Goal: Task Accomplishment & Management: Complete application form

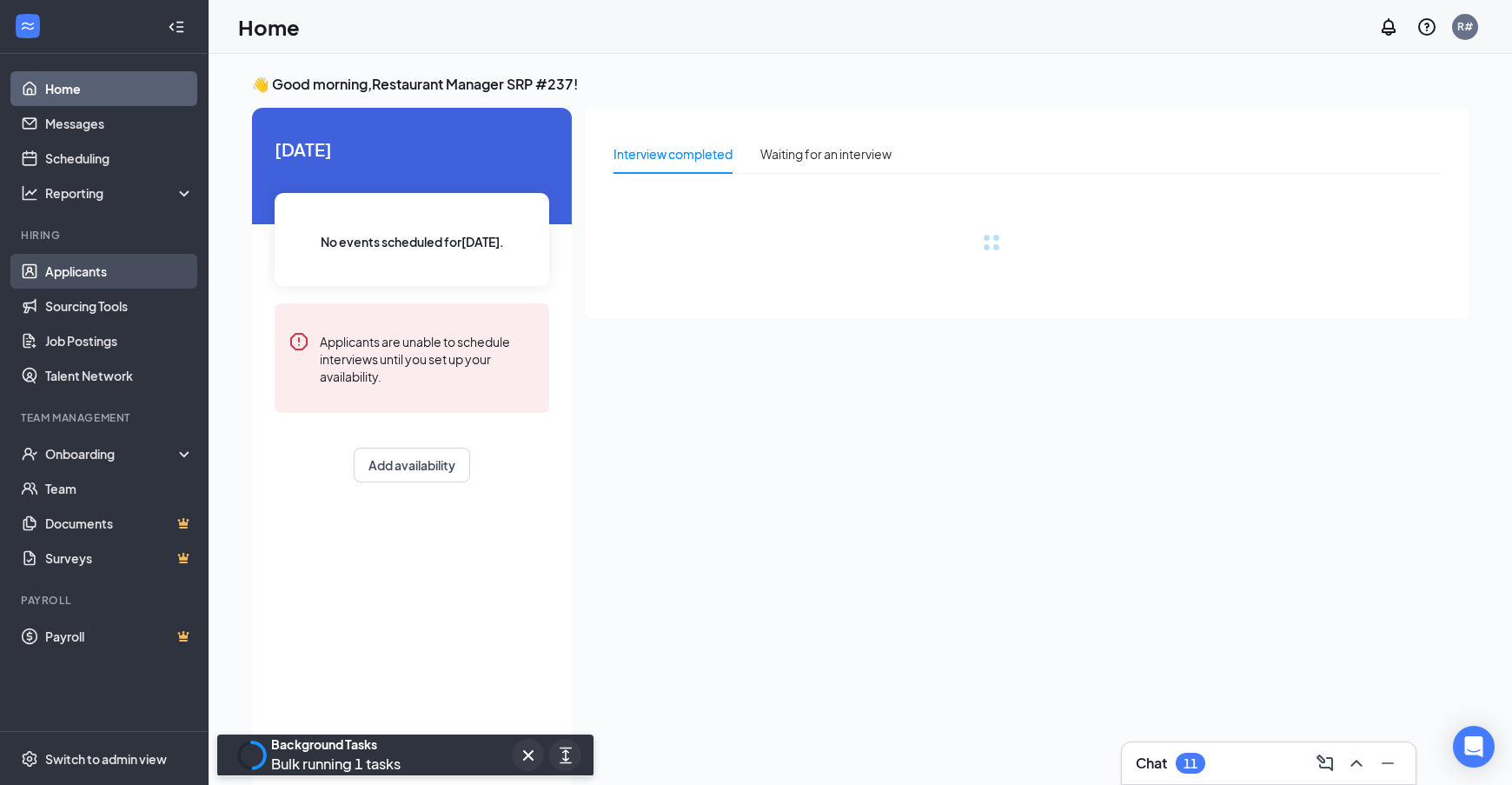
click at [109, 265] on link "Applicants" at bounding box center [118, 270] width 148 height 34
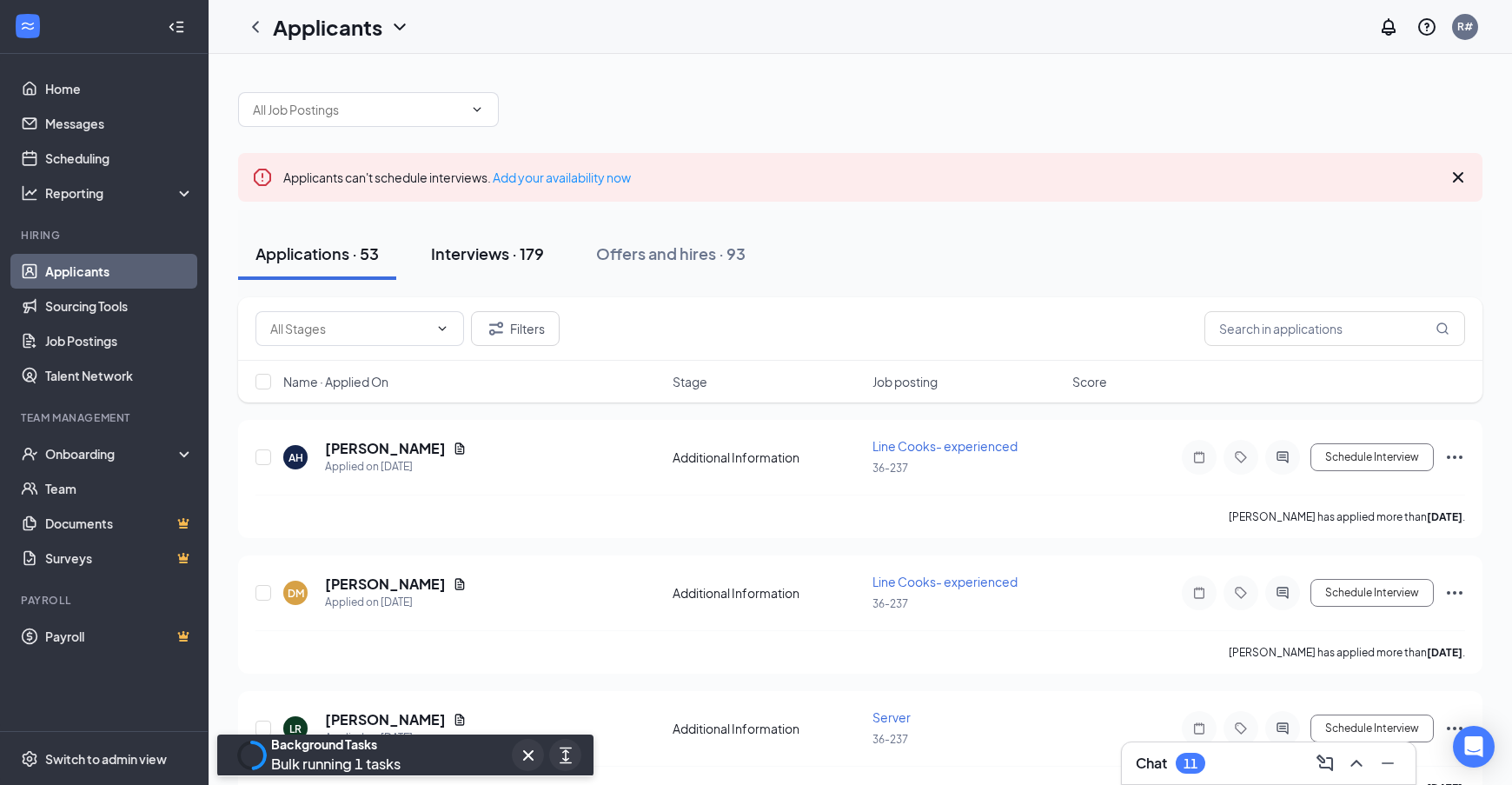
click at [498, 255] on div "Interviews · 179" at bounding box center [487, 253] width 113 height 21
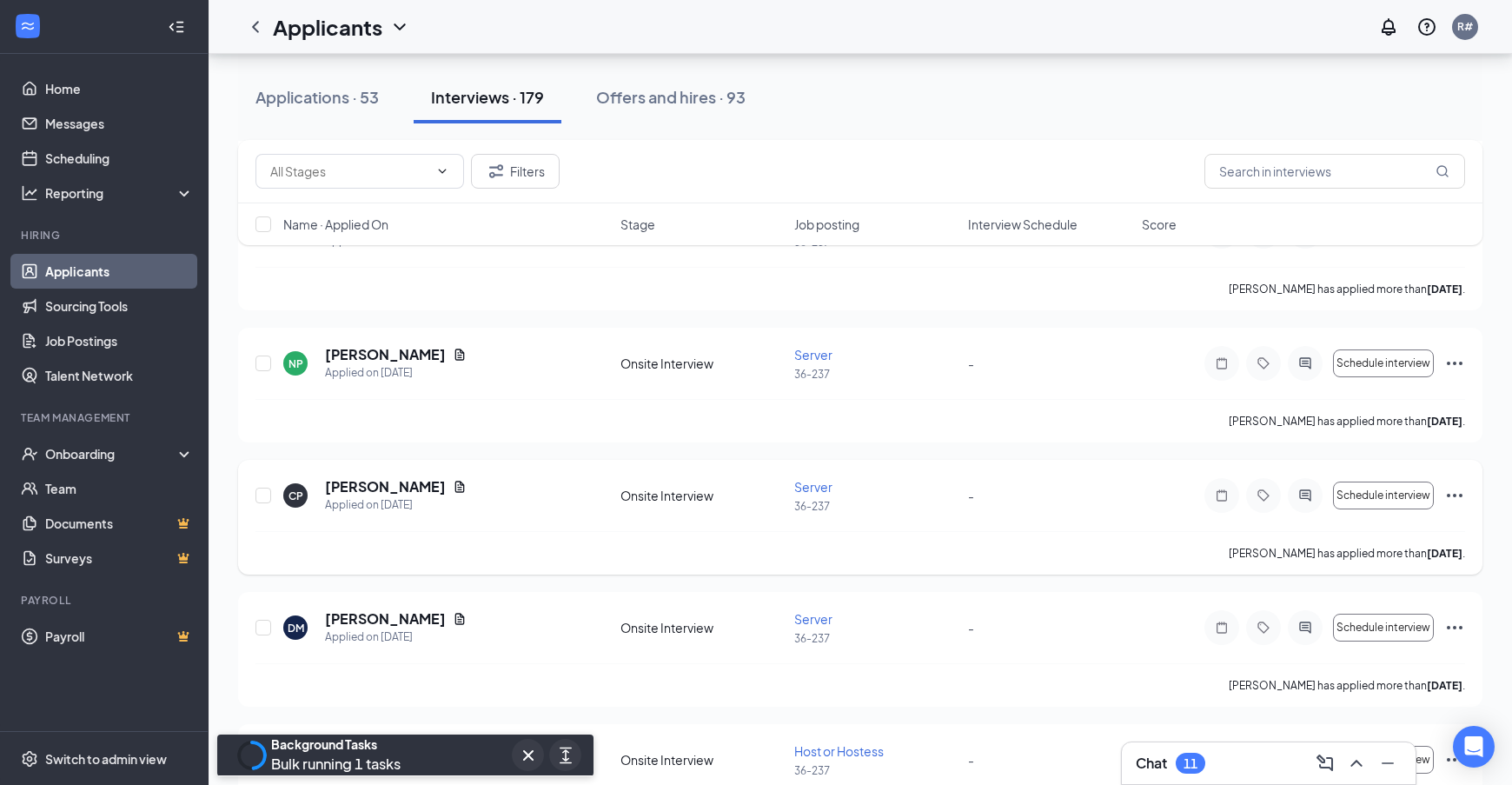
scroll to position [2607, 0]
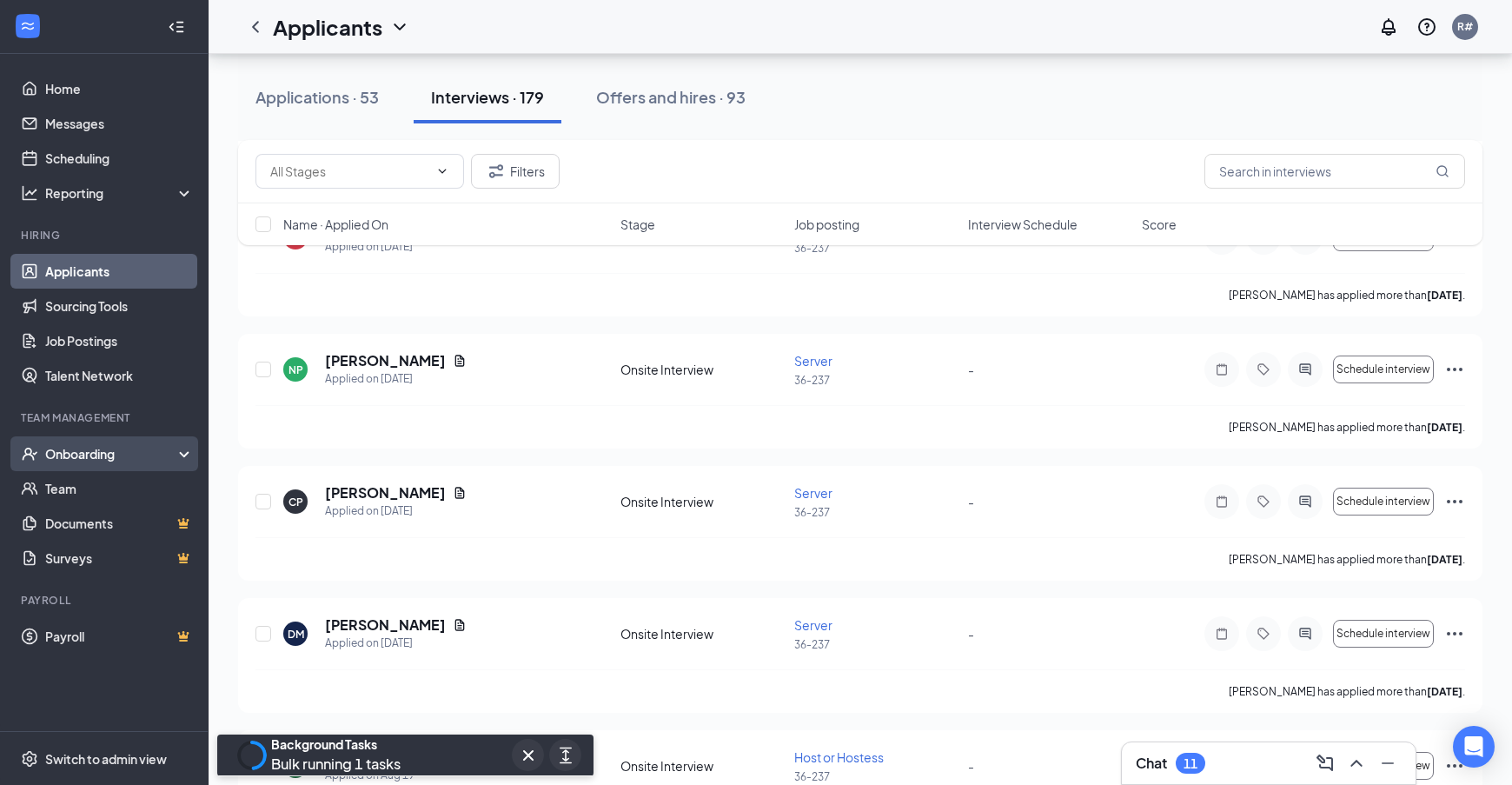
click at [78, 446] on div "Onboarding" at bounding box center [112, 453] width 134 height 18
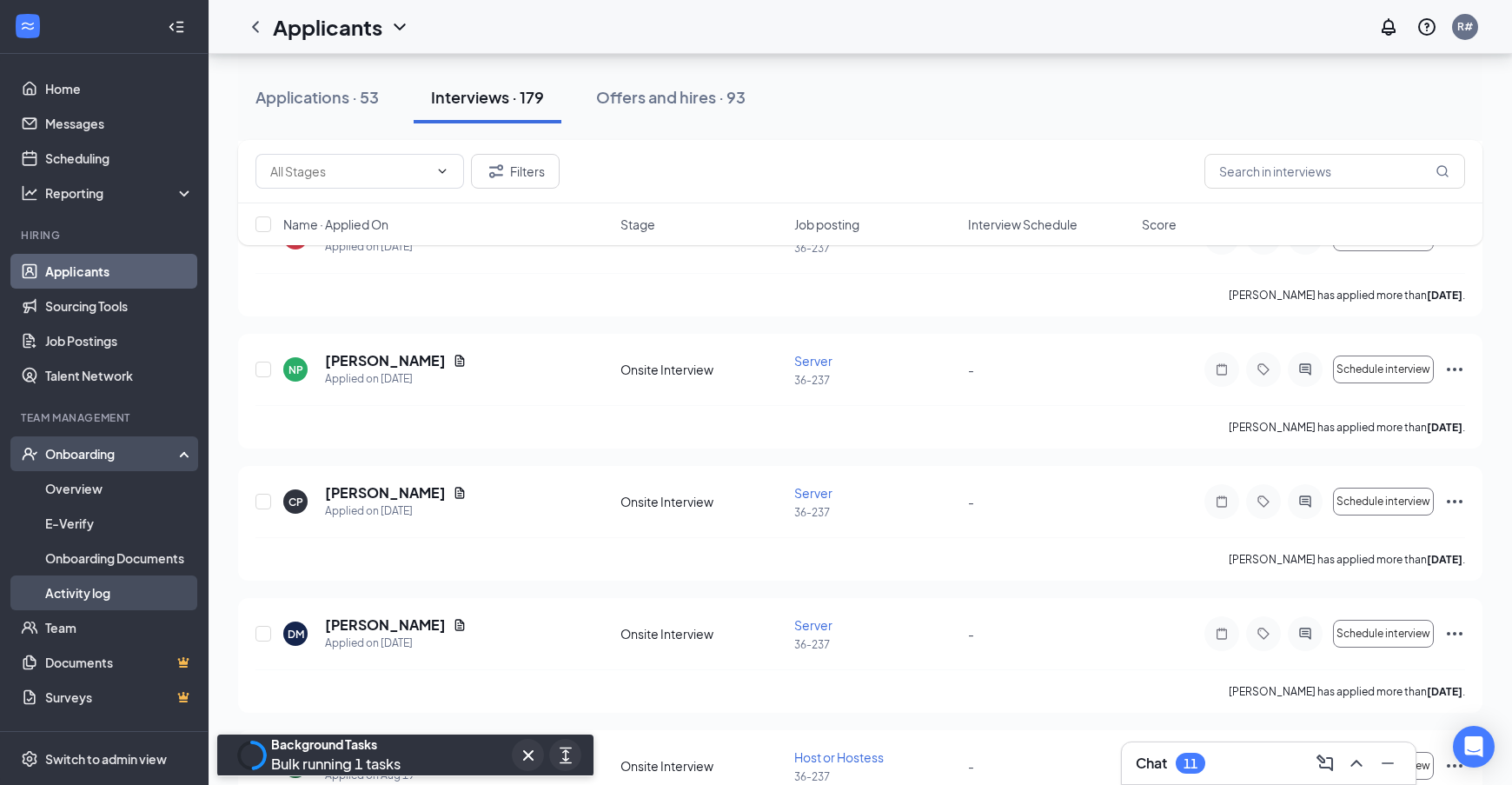
click at [83, 588] on link "Activity log" at bounding box center [118, 592] width 148 height 34
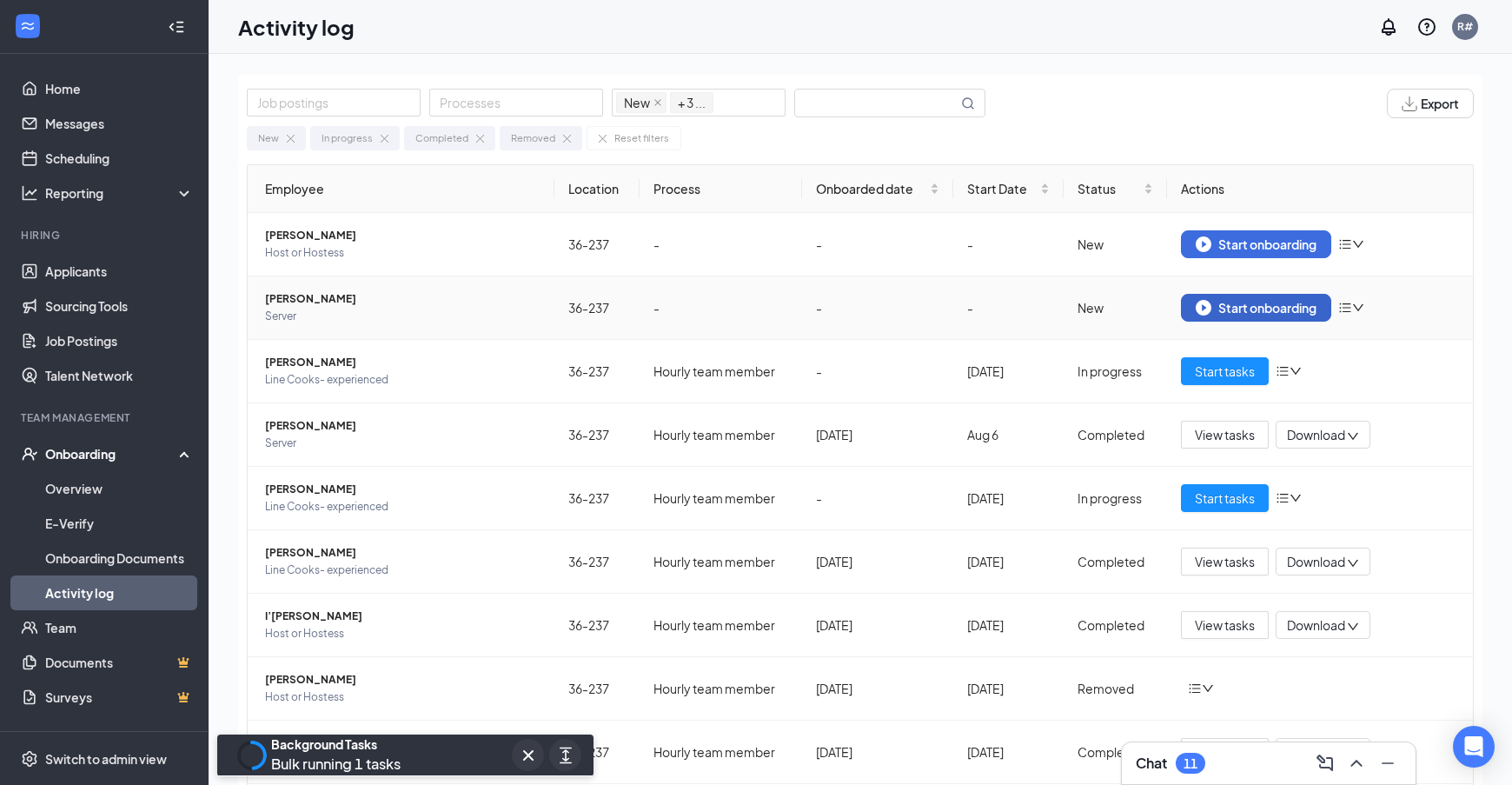
click at [1244, 303] on div "Start onboarding" at bounding box center [1256, 308] width 121 height 16
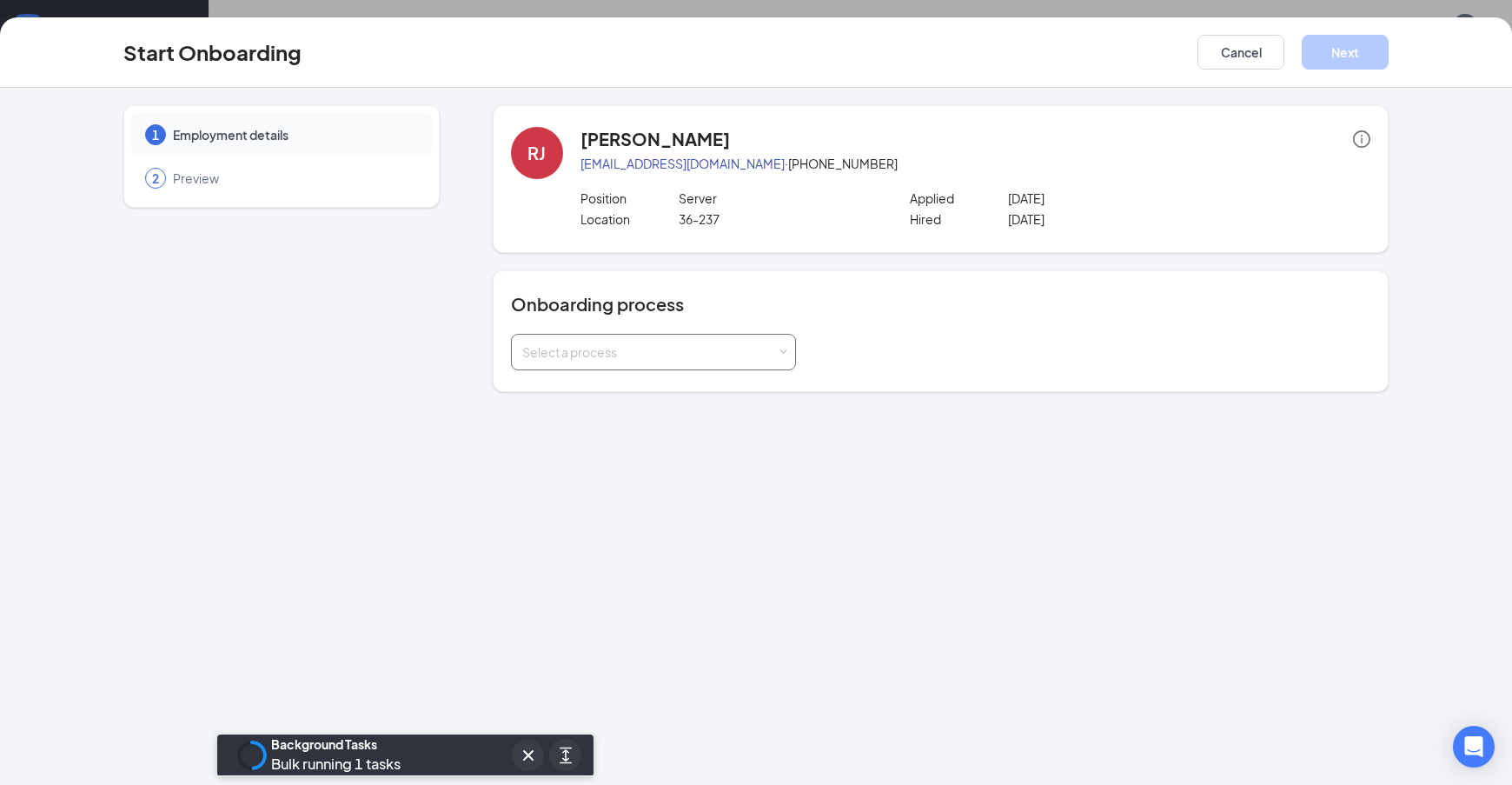
click at [786, 352] on span at bounding box center [782, 352] width 7 height 7
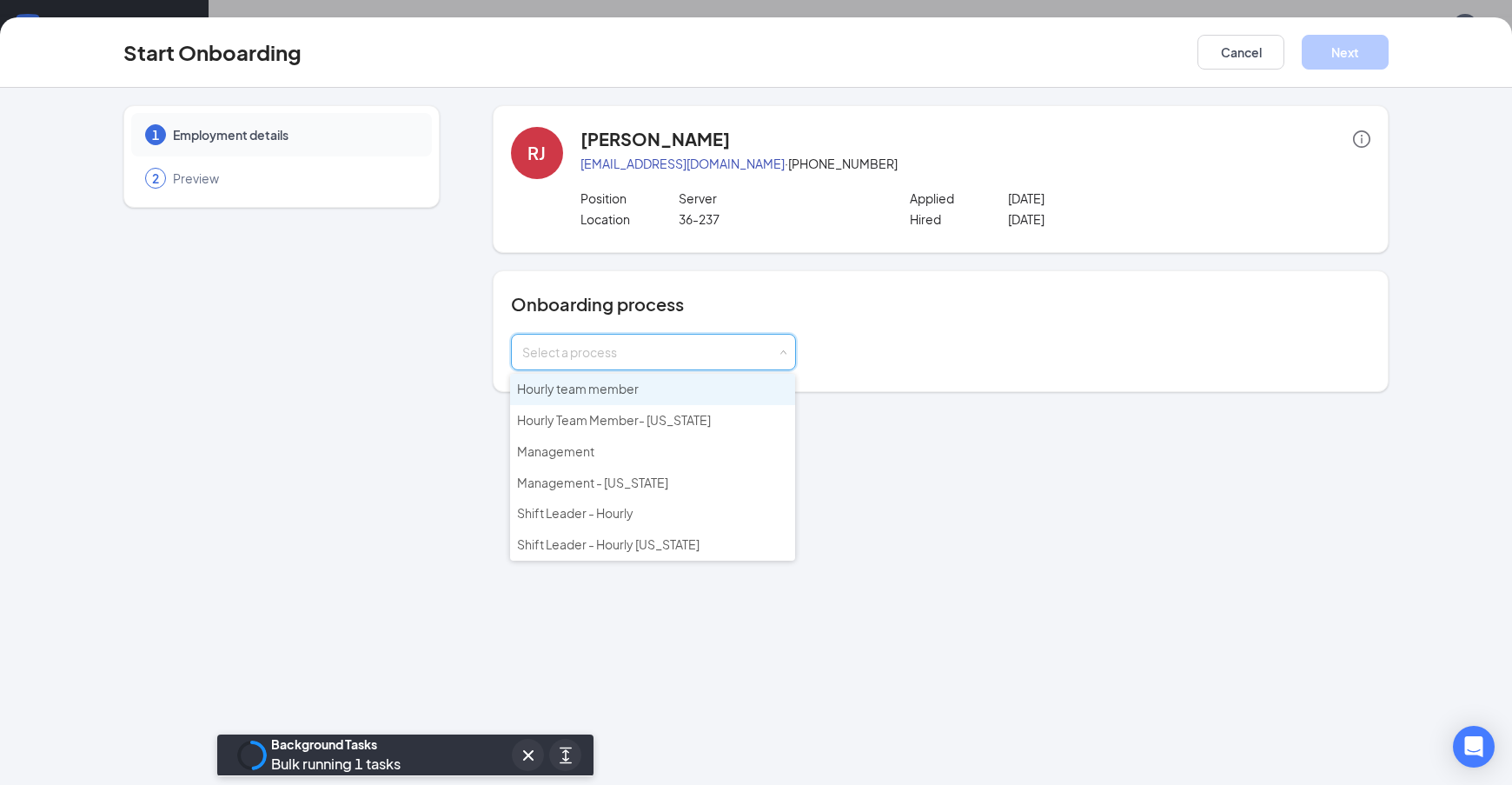
click at [585, 392] on span "Hourly team member" at bounding box center [578, 388] width 121 height 16
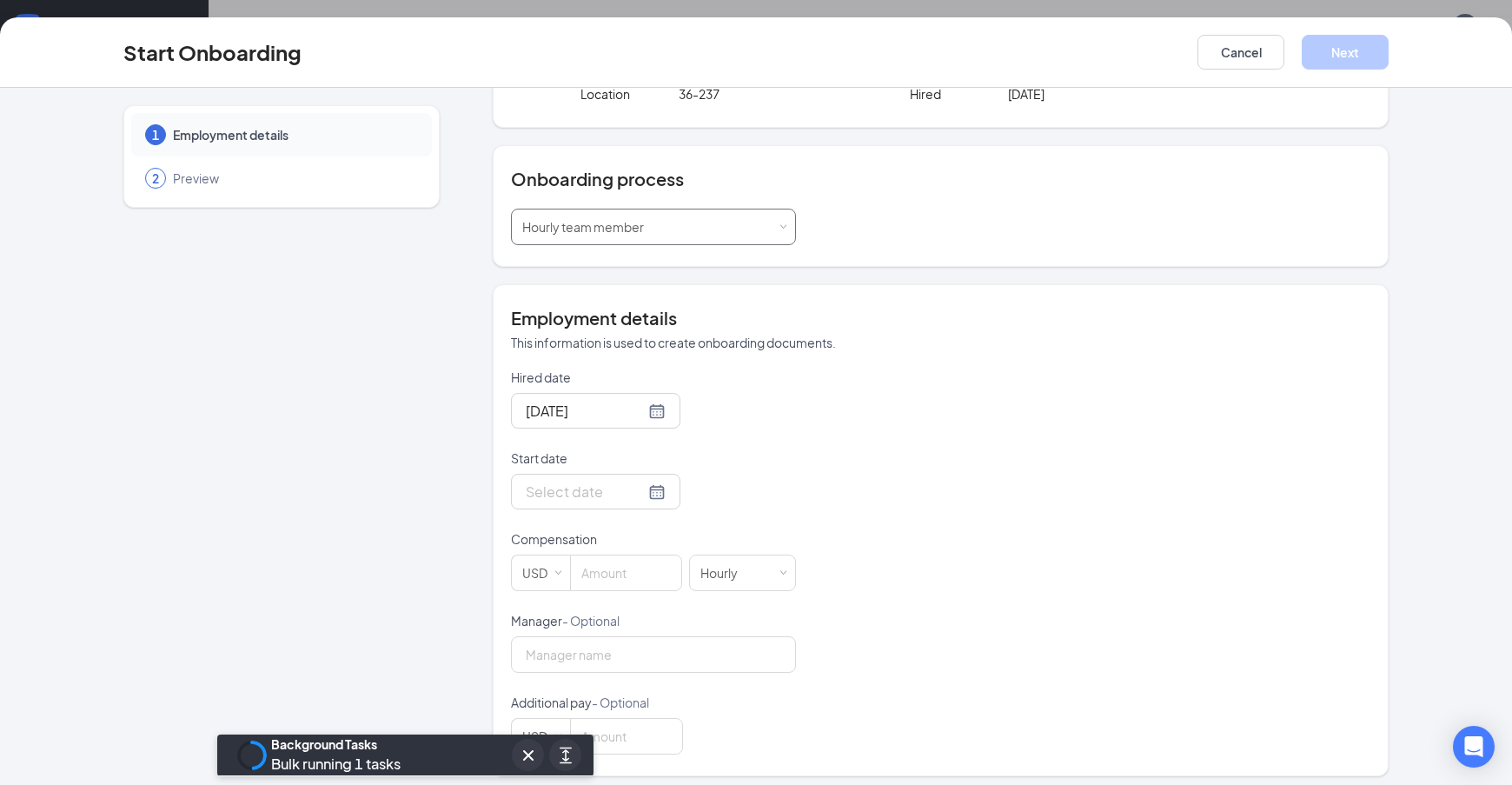
scroll to position [134, 0]
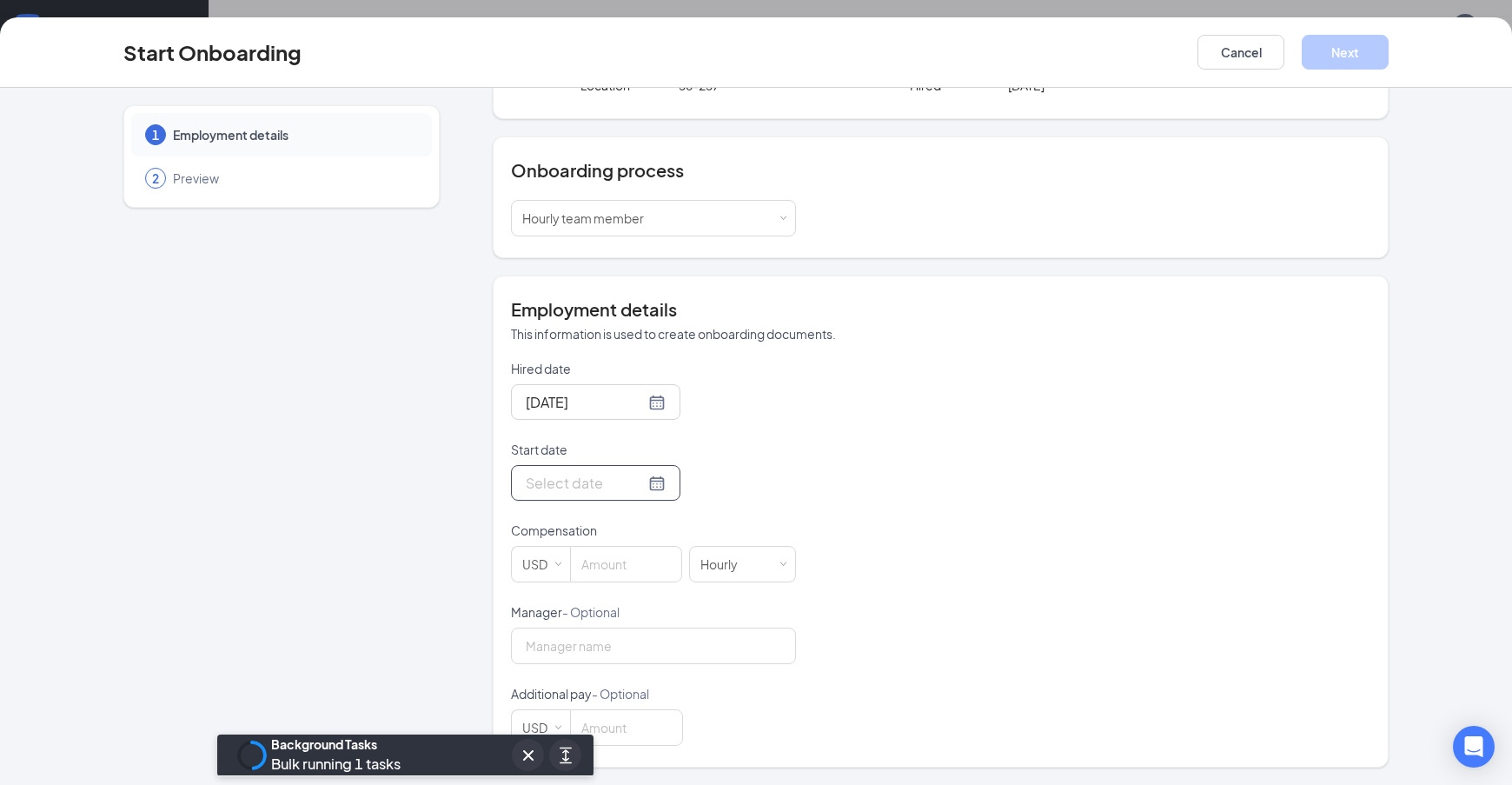
click at [634, 489] on div at bounding box center [596, 482] width 140 height 21
type input "[DATE]"
click at [628, 688] on div "27" at bounding box center [630, 690] width 21 height 21
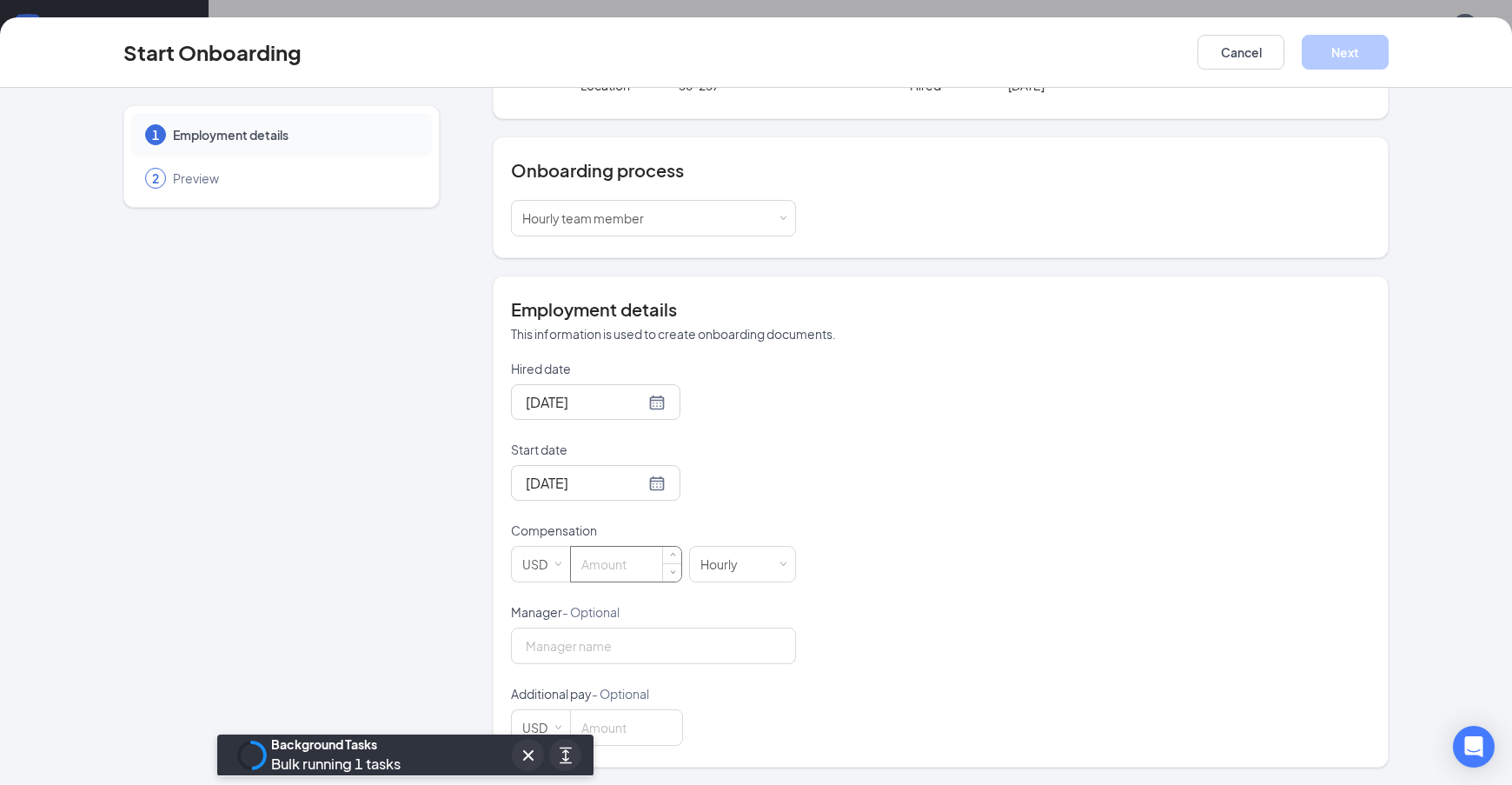
click at [588, 563] on input at bounding box center [625, 563] width 110 height 34
type input "16"
click at [1340, 44] on button "Next" at bounding box center [1344, 51] width 87 height 34
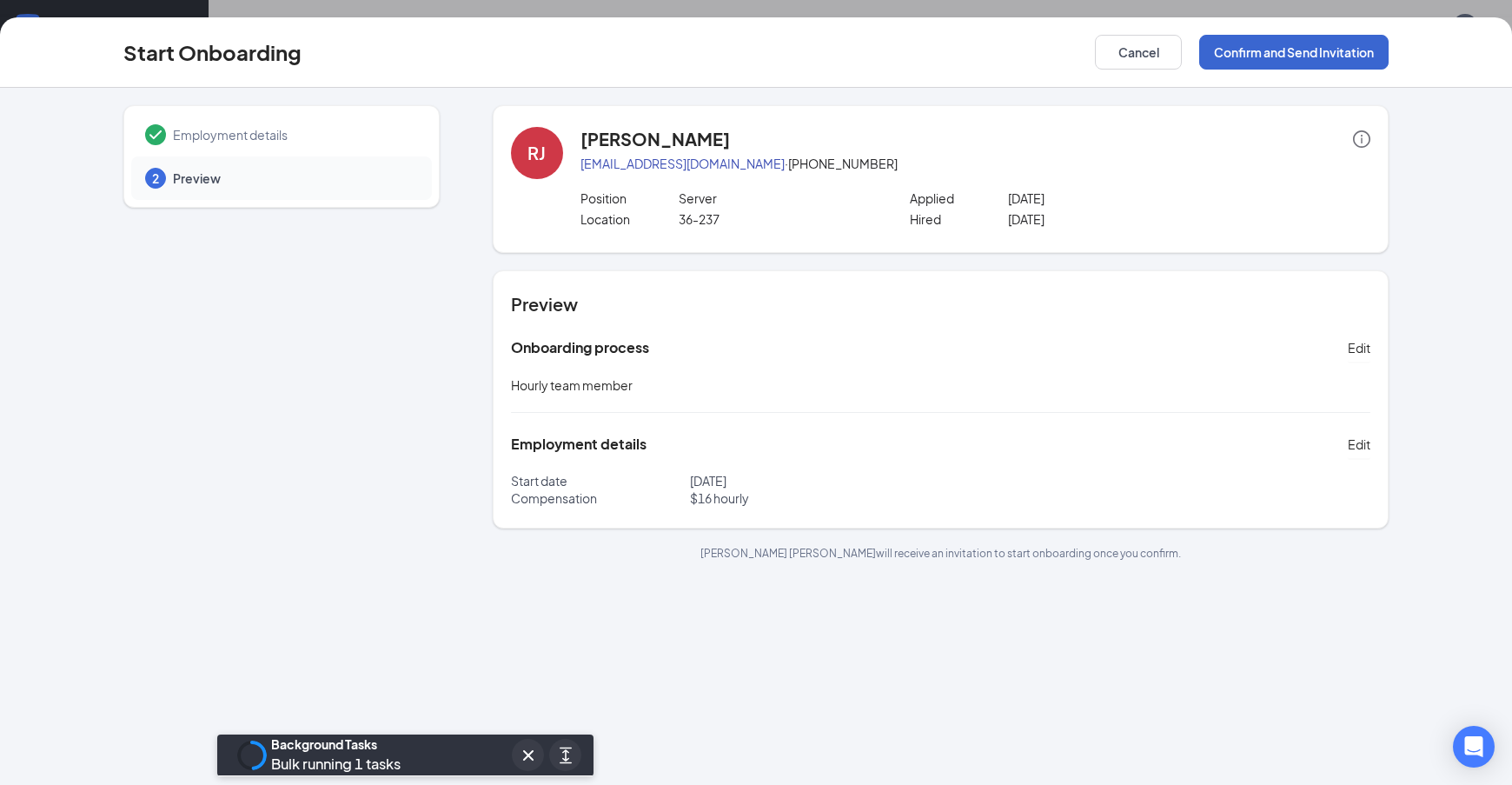
scroll to position [0, 0]
click at [1232, 51] on button "Confirm and Send Invitation" at bounding box center [1293, 51] width 189 height 34
